Goal: Information Seeking & Learning: Learn about a topic

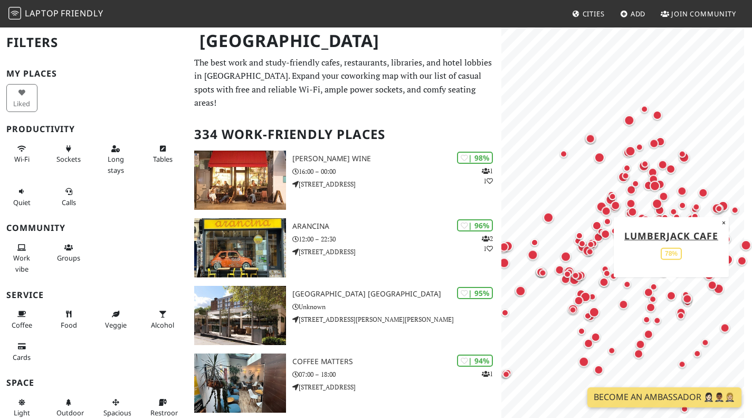
drag, startPoint x: 593, startPoint y: 227, endPoint x: 671, endPoint y: 298, distance: 105.7
click at [671, 298] on div "Map marker" at bounding box center [672, 295] width 10 height 10
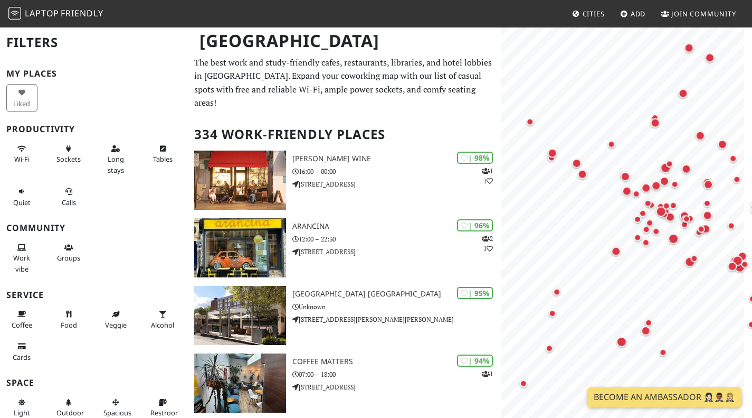
click at [752, 310] on html "Laptop Friendly Cities Add Join Community [GEOGRAPHIC_DATA] Filters My Places L…" at bounding box center [376, 209] width 752 height 418
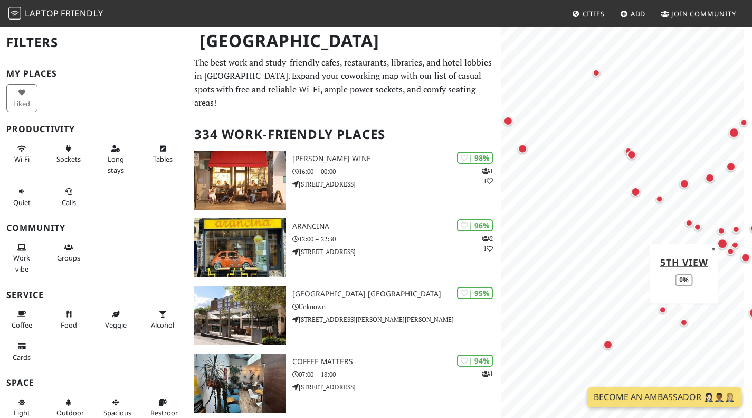
drag, startPoint x: 567, startPoint y: 151, endPoint x: 675, endPoint y: 326, distance: 205.7
click at [675, 326] on div "Map marker" at bounding box center [684, 321] width 21 height 21
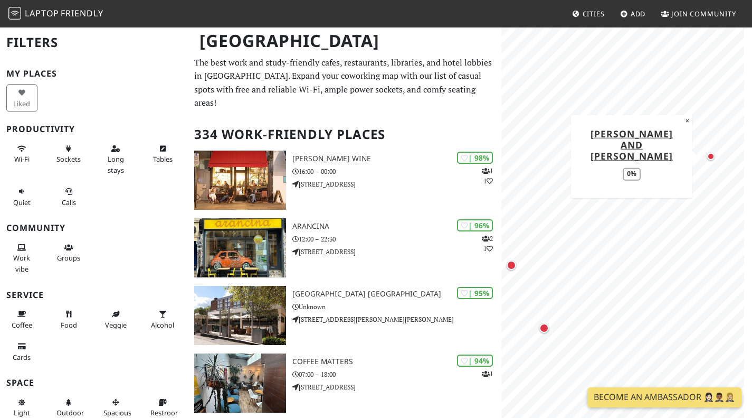
click at [706, 157] on div "Map marker" at bounding box center [711, 156] width 21 height 21
click at [509, 267] on div "Map marker" at bounding box center [512, 265] width 10 height 10
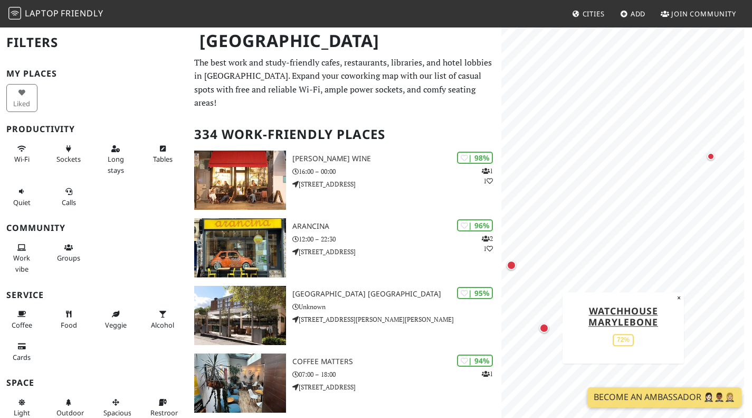
click at [546, 328] on div "Map marker" at bounding box center [545, 328] width 10 height 10
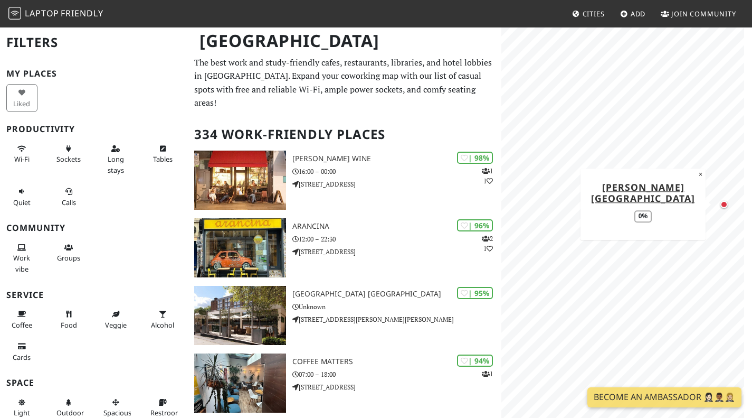
click at [723, 204] on div "Map marker" at bounding box center [724, 204] width 7 height 7
